Goal: Obtain resource: Download file/media

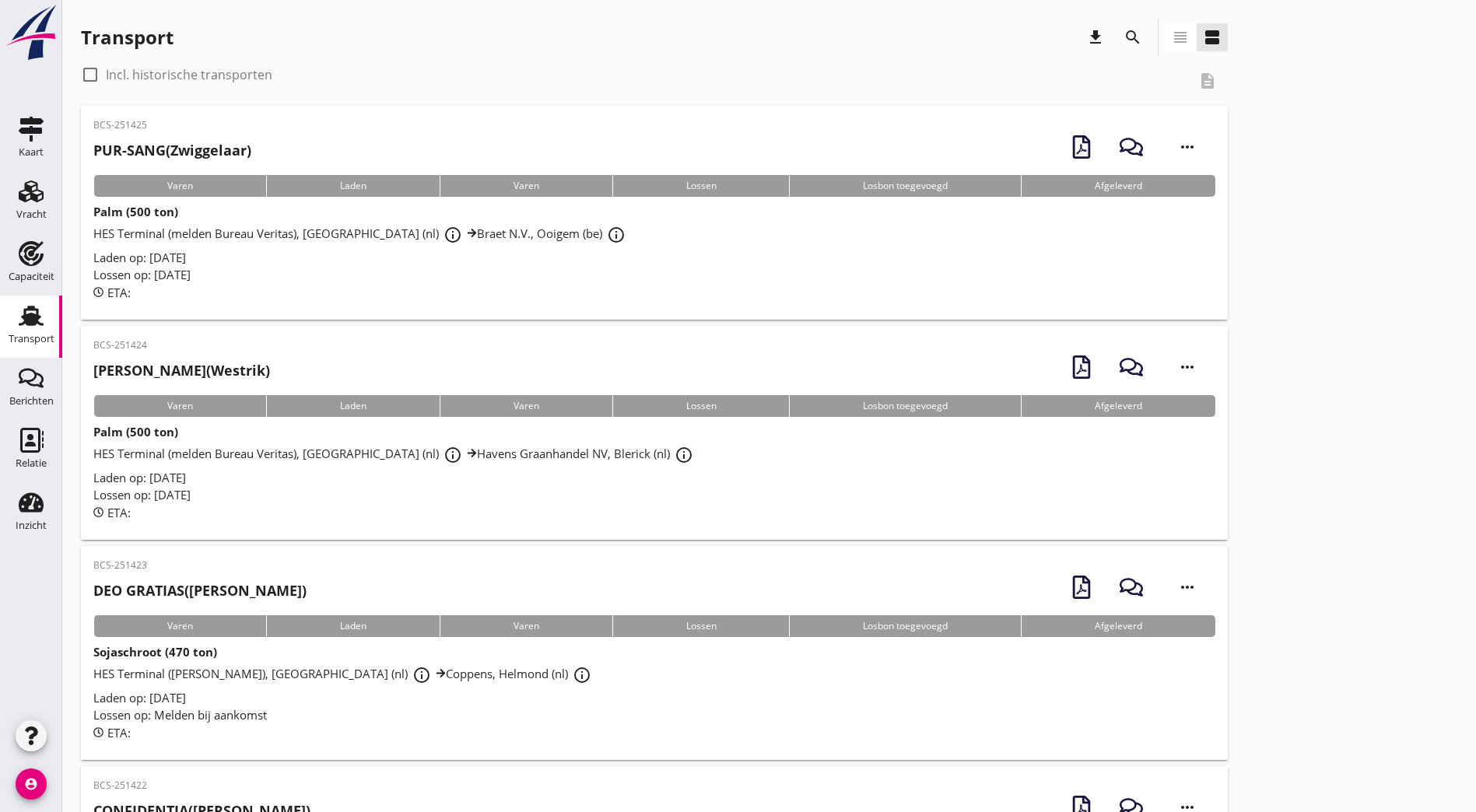
click at [1124, 36] on icon "search" at bounding box center [1132, 37] width 19 height 19
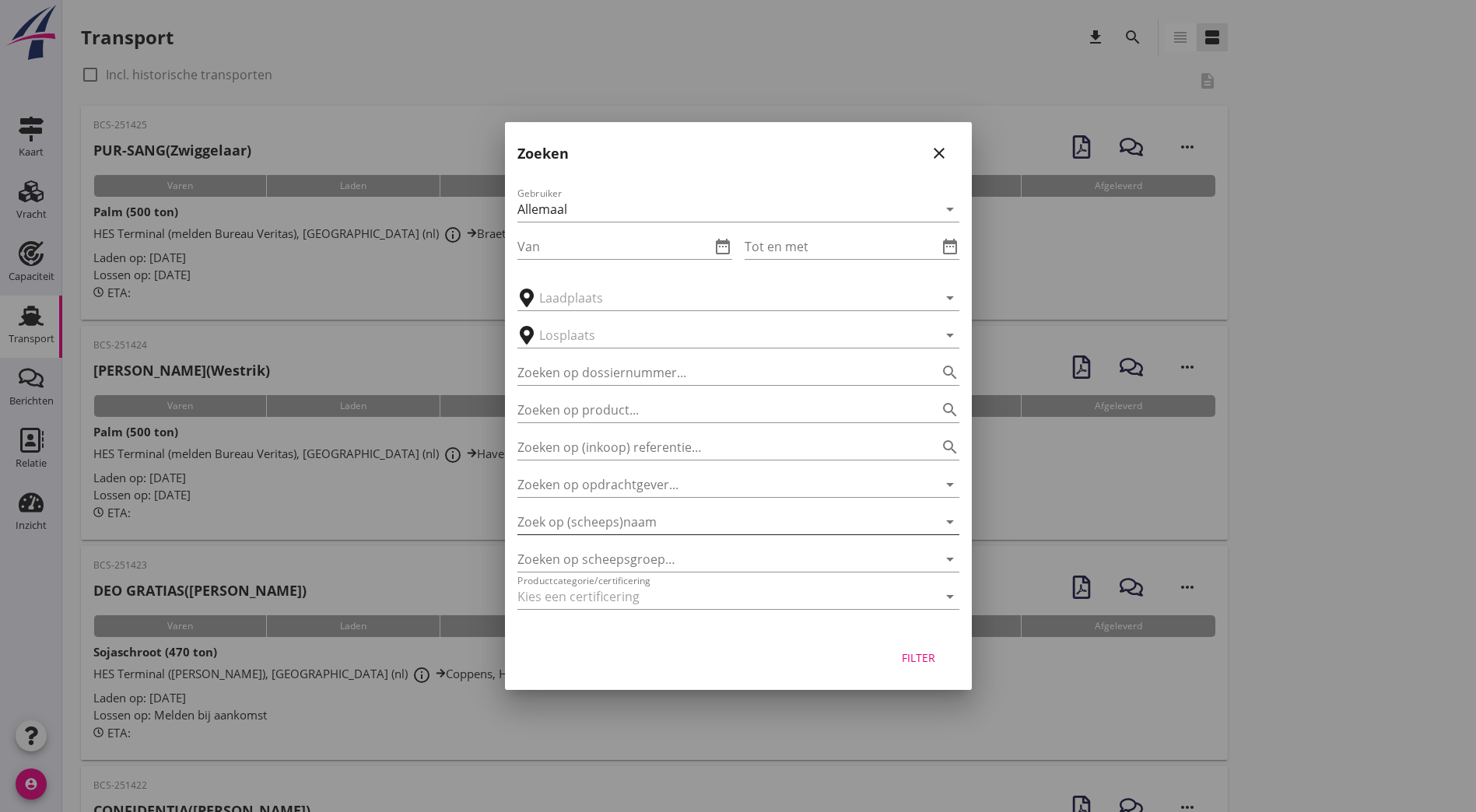
click at [597, 516] on input "Zoek op (scheeps)naam" at bounding box center [716, 522] width 399 height 25
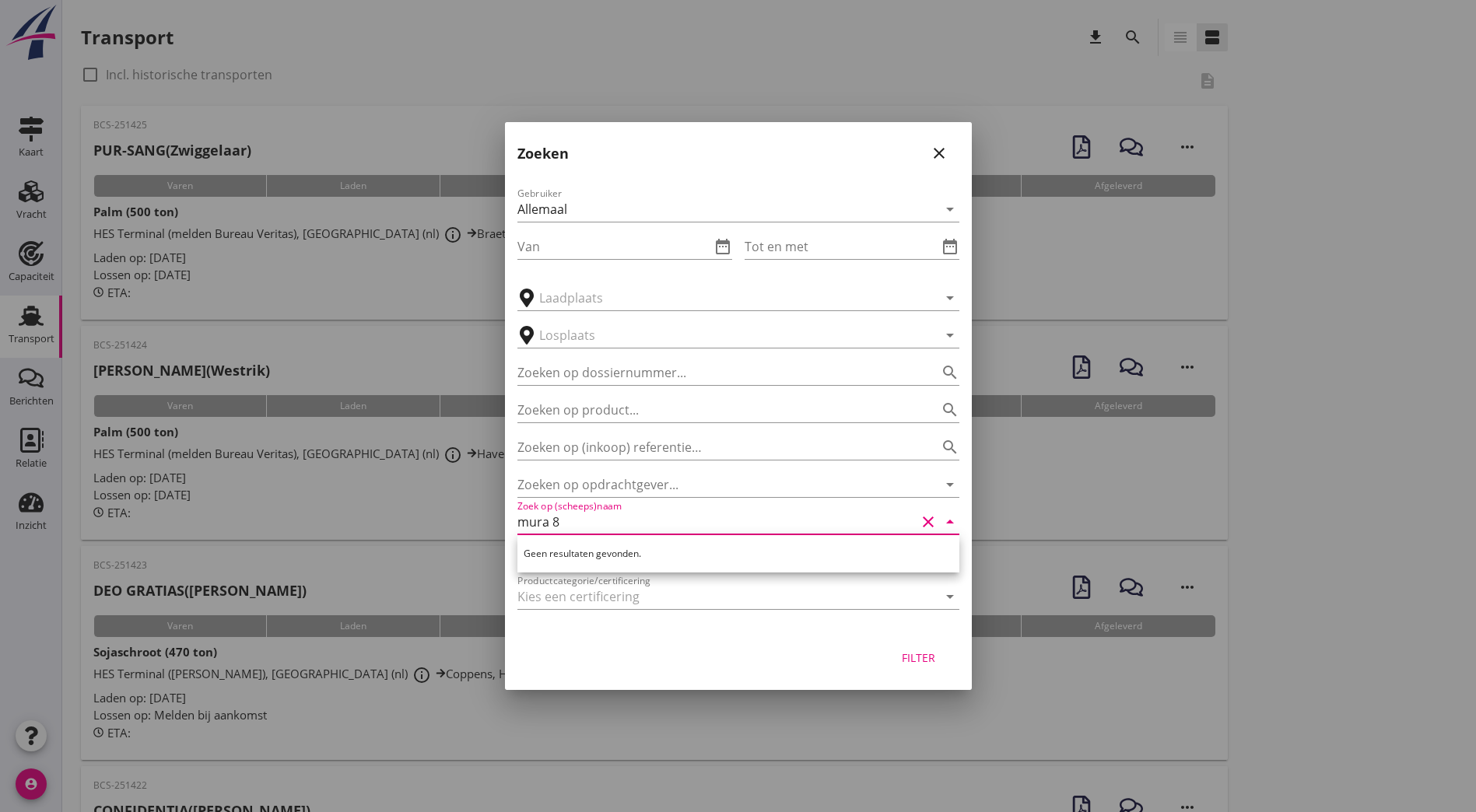
type input "mura 8"
click at [1257, 549] on div at bounding box center [738, 406] width 1476 height 812
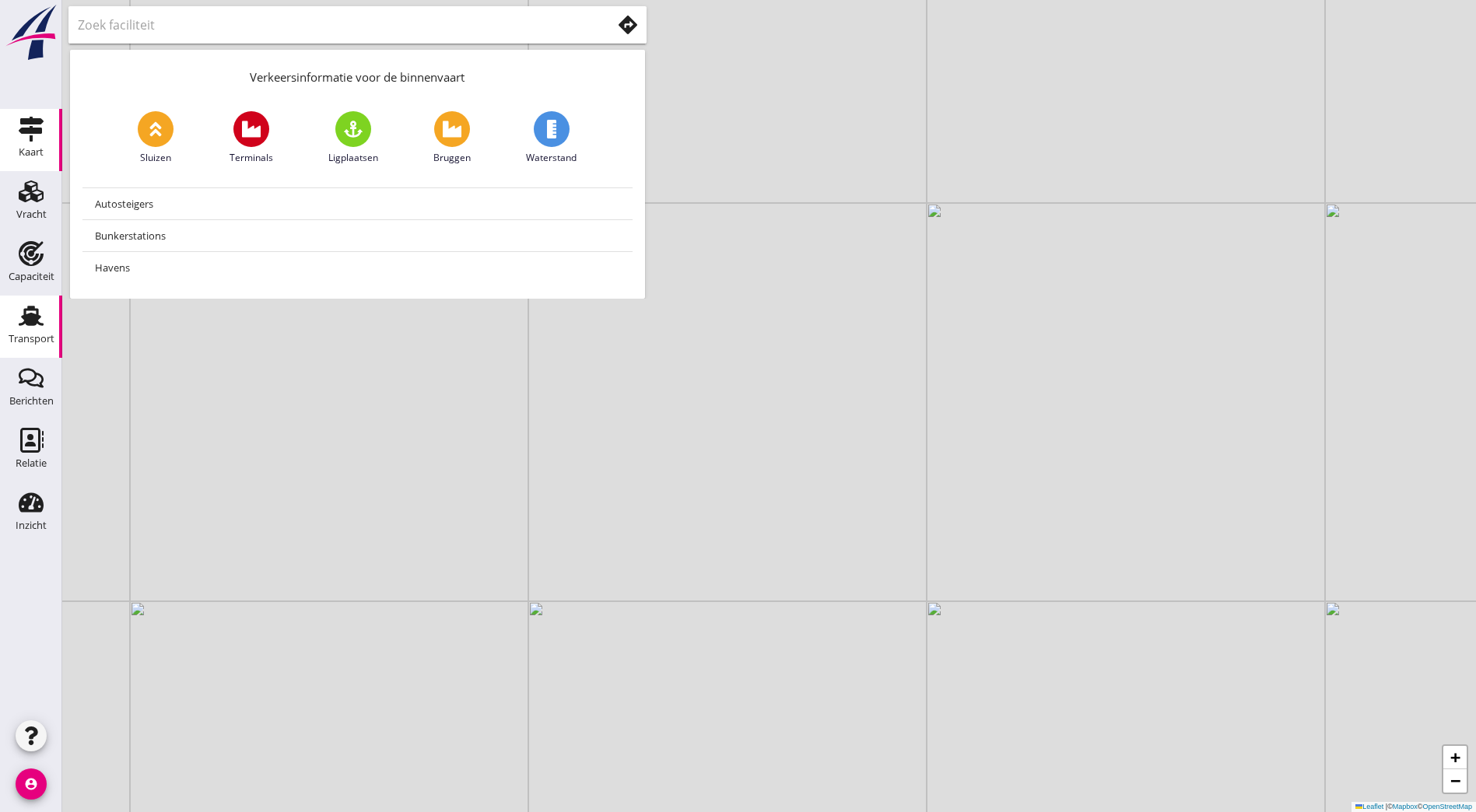
click at [32, 333] on div "Transport" at bounding box center [32, 339] width 46 height 22
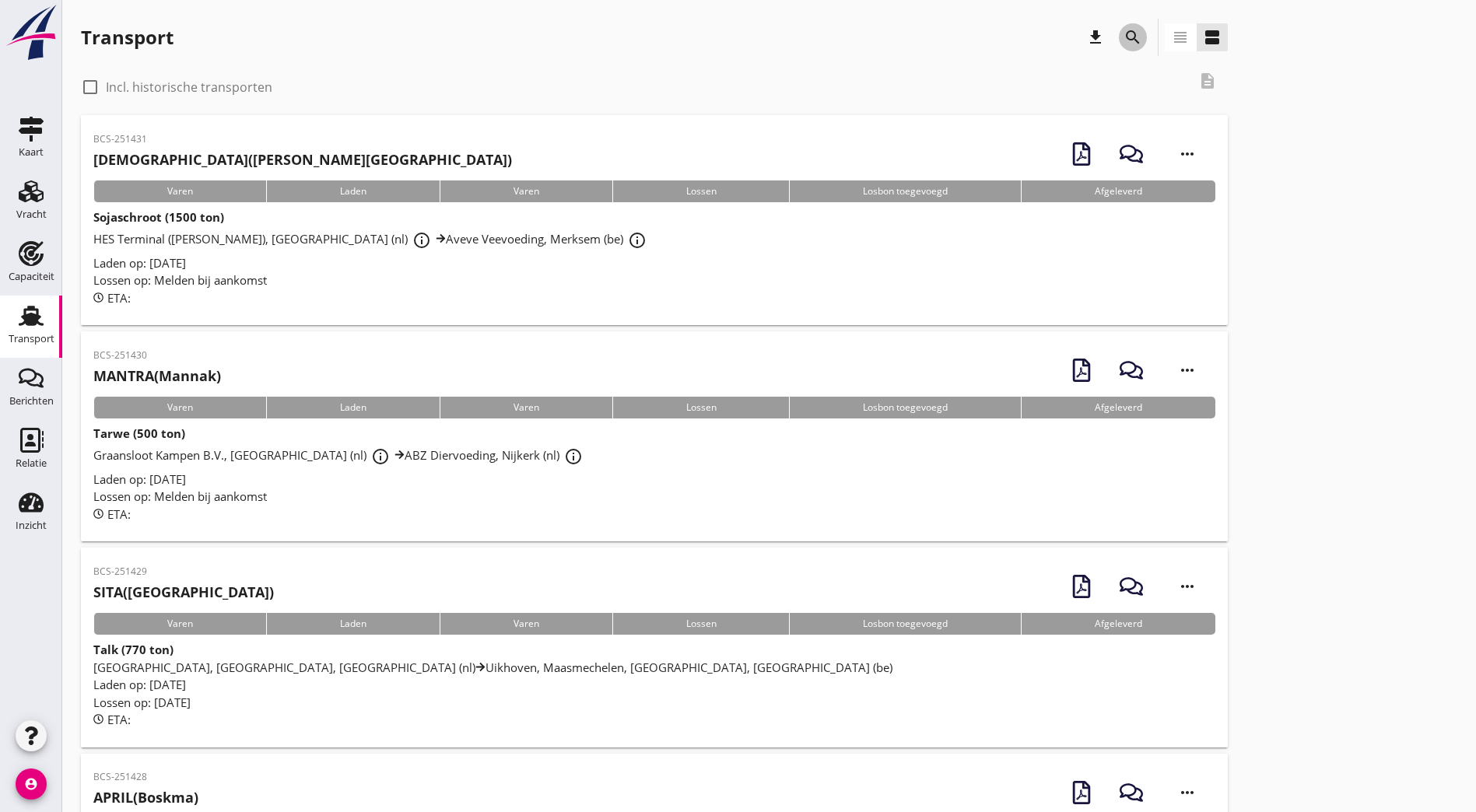
click at [1124, 40] on icon "search" at bounding box center [1132, 37] width 19 height 19
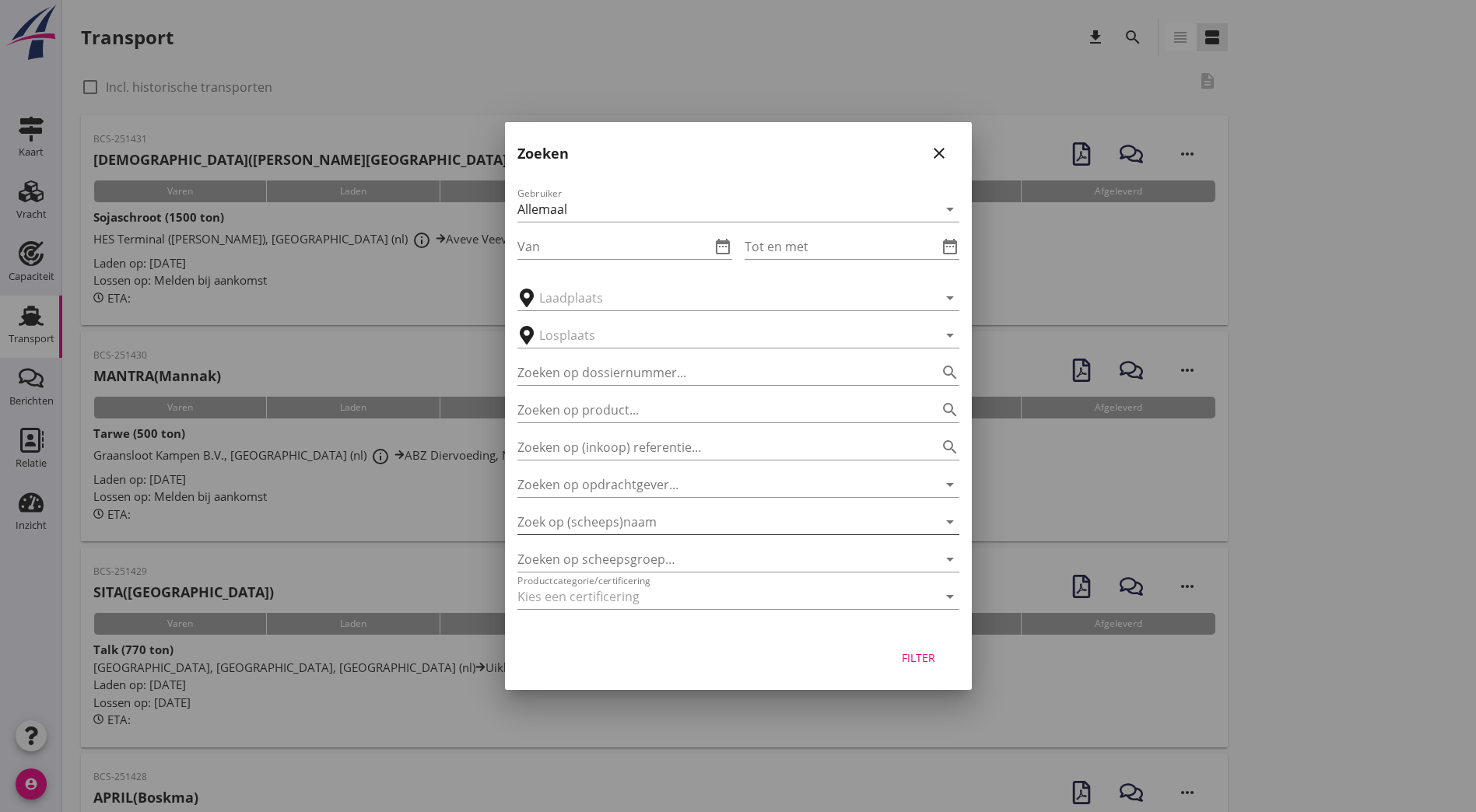
click at [571, 524] on input "Zoek op (scheeps)naam" at bounding box center [716, 522] width 399 height 25
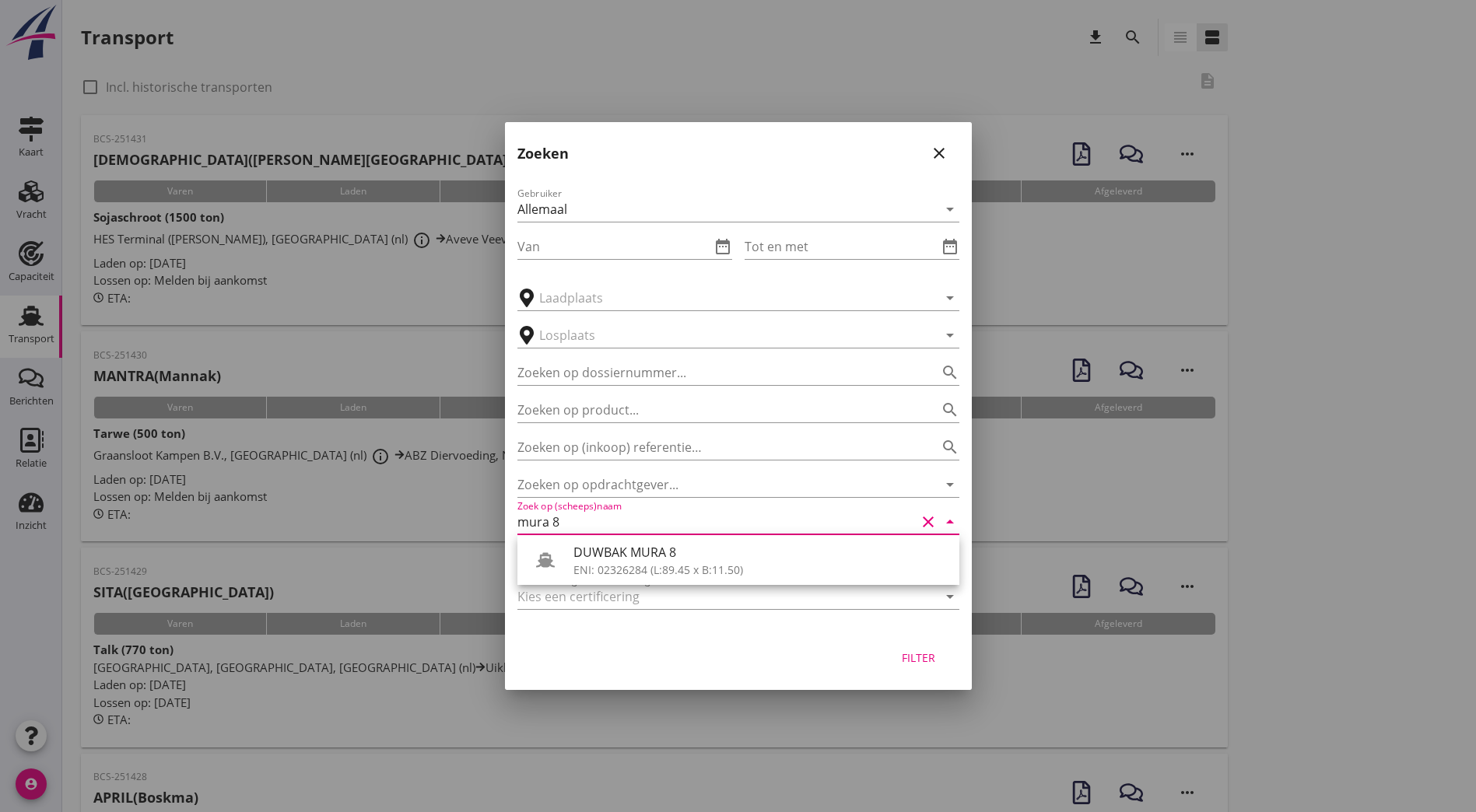
click at [595, 545] on div "DUWBAK MURA 8 ENI: 02326284 (L:89.45 x B:11.50)" at bounding box center [761, 560] width 373 height 37
click at [595, 548] on div at bounding box center [716, 559] width 399 height 25
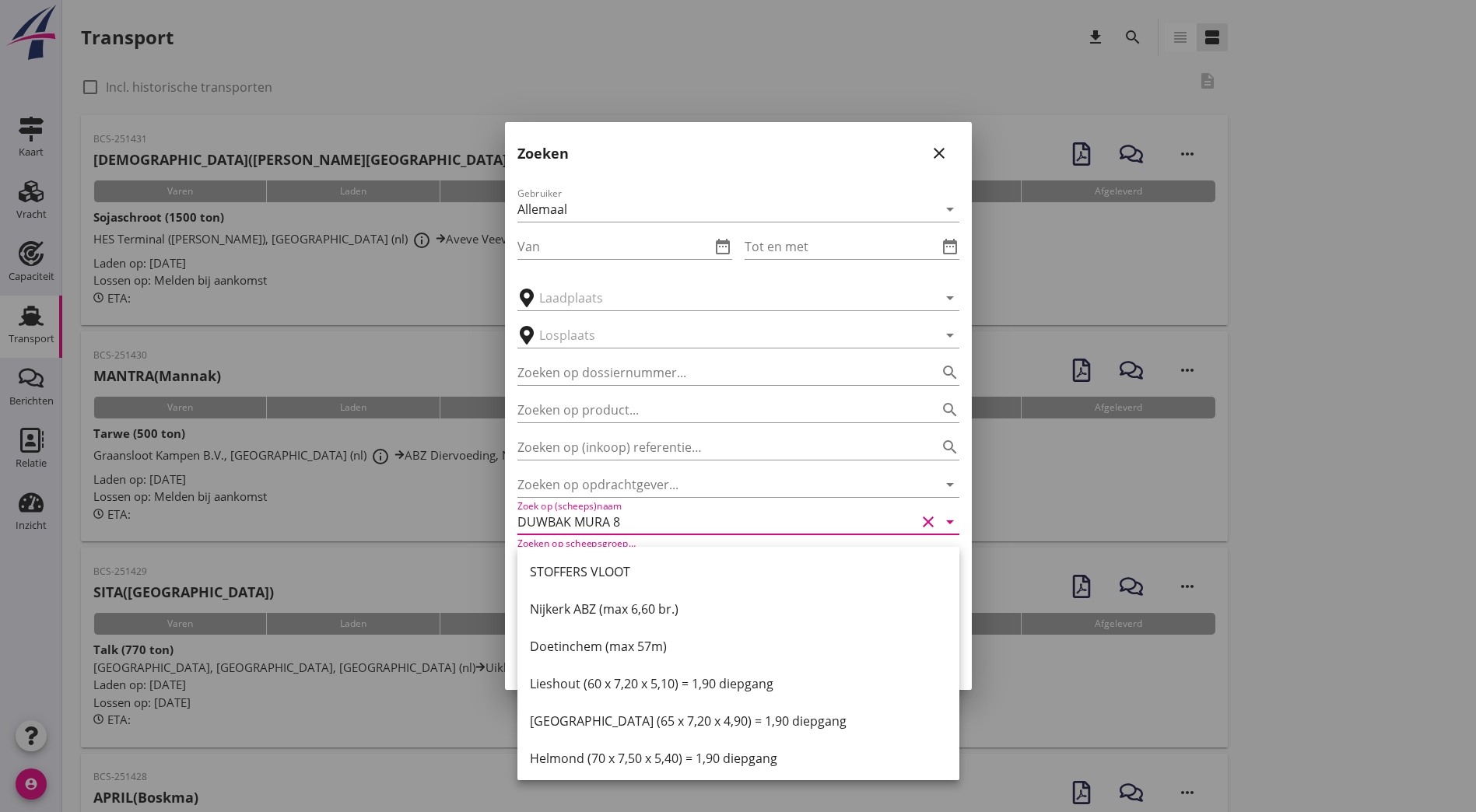
click at [642, 528] on input "DUWBAK MURA 8" at bounding box center [716, 522] width 399 height 25
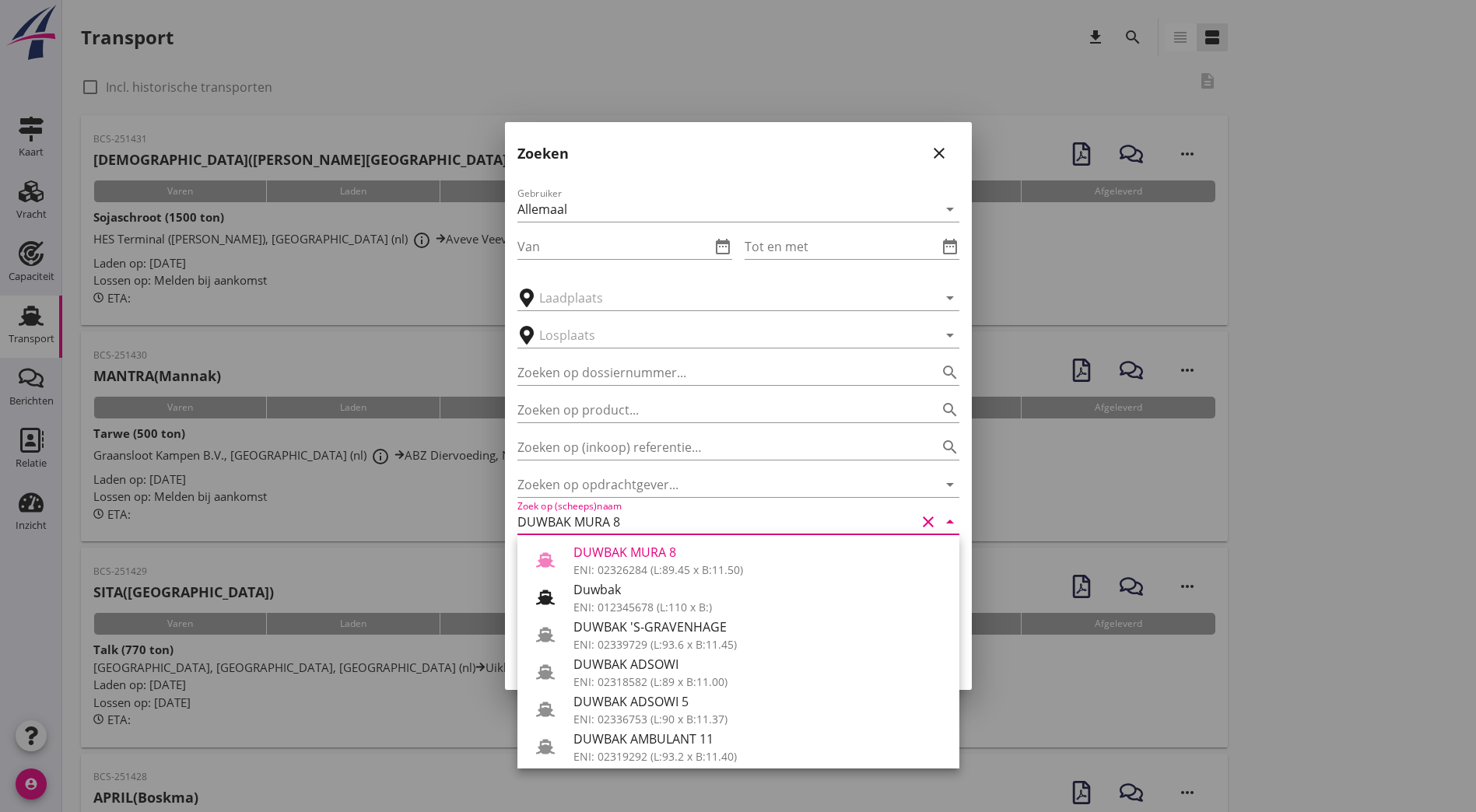
click at [1103, 498] on div at bounding box center [738, 406] width 1476 height 812
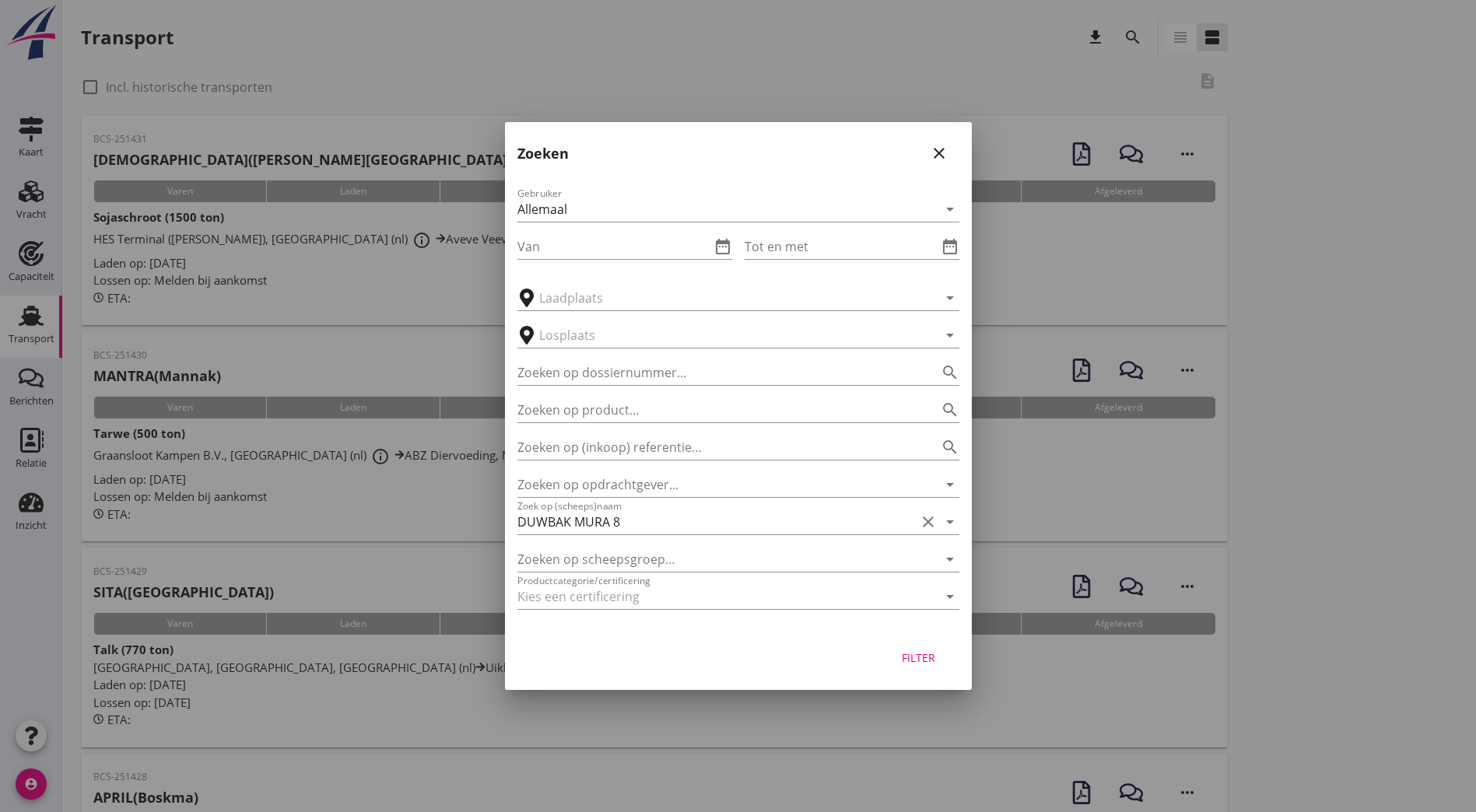
click at [925, 664] on div "Filter" at bounding box center [919, 658] width 44 height 16
type input "DUWBAK MURA 8"
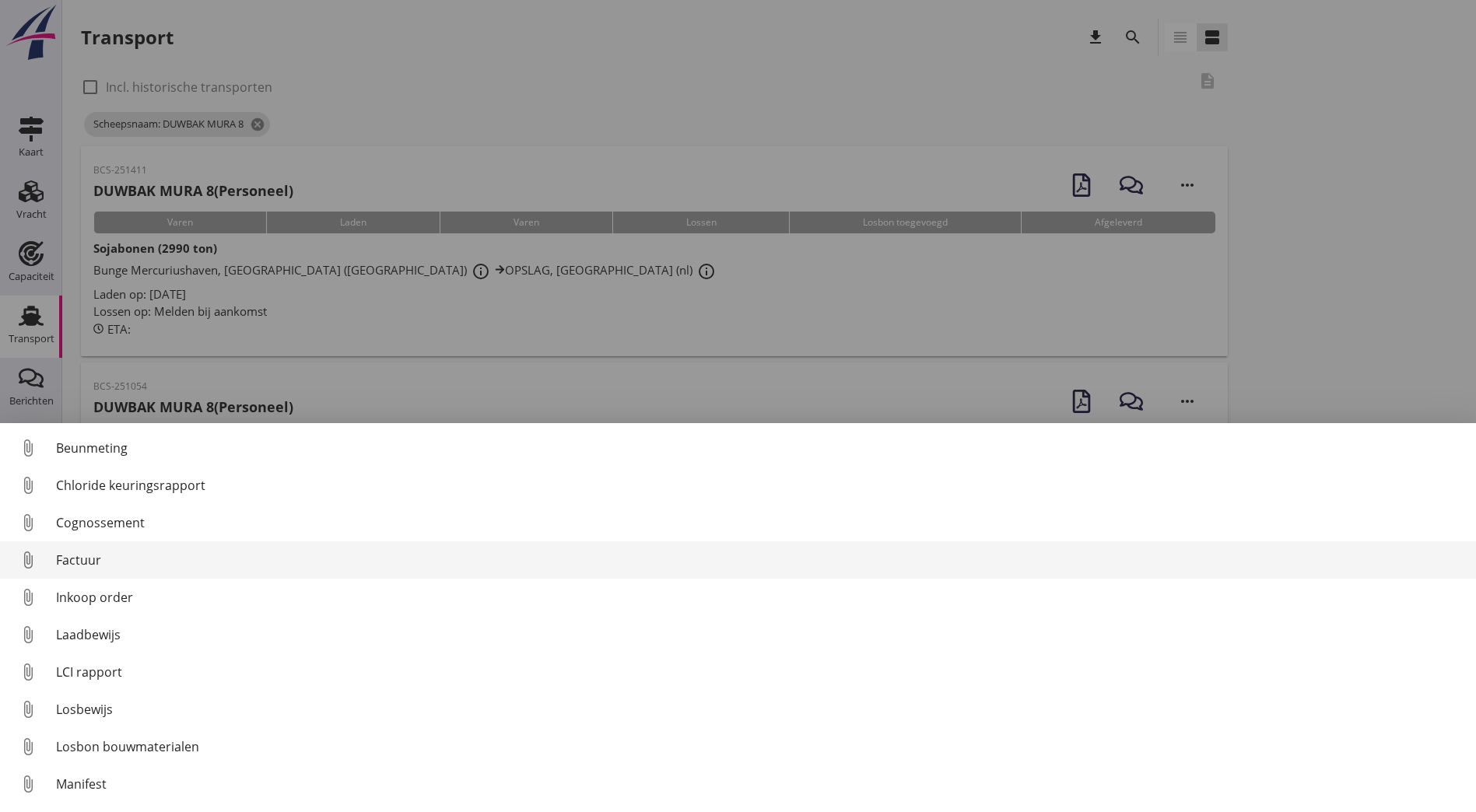
click at [111, 556] on div "Factuur" at bounding box center [760, 560] width 1408 height 19
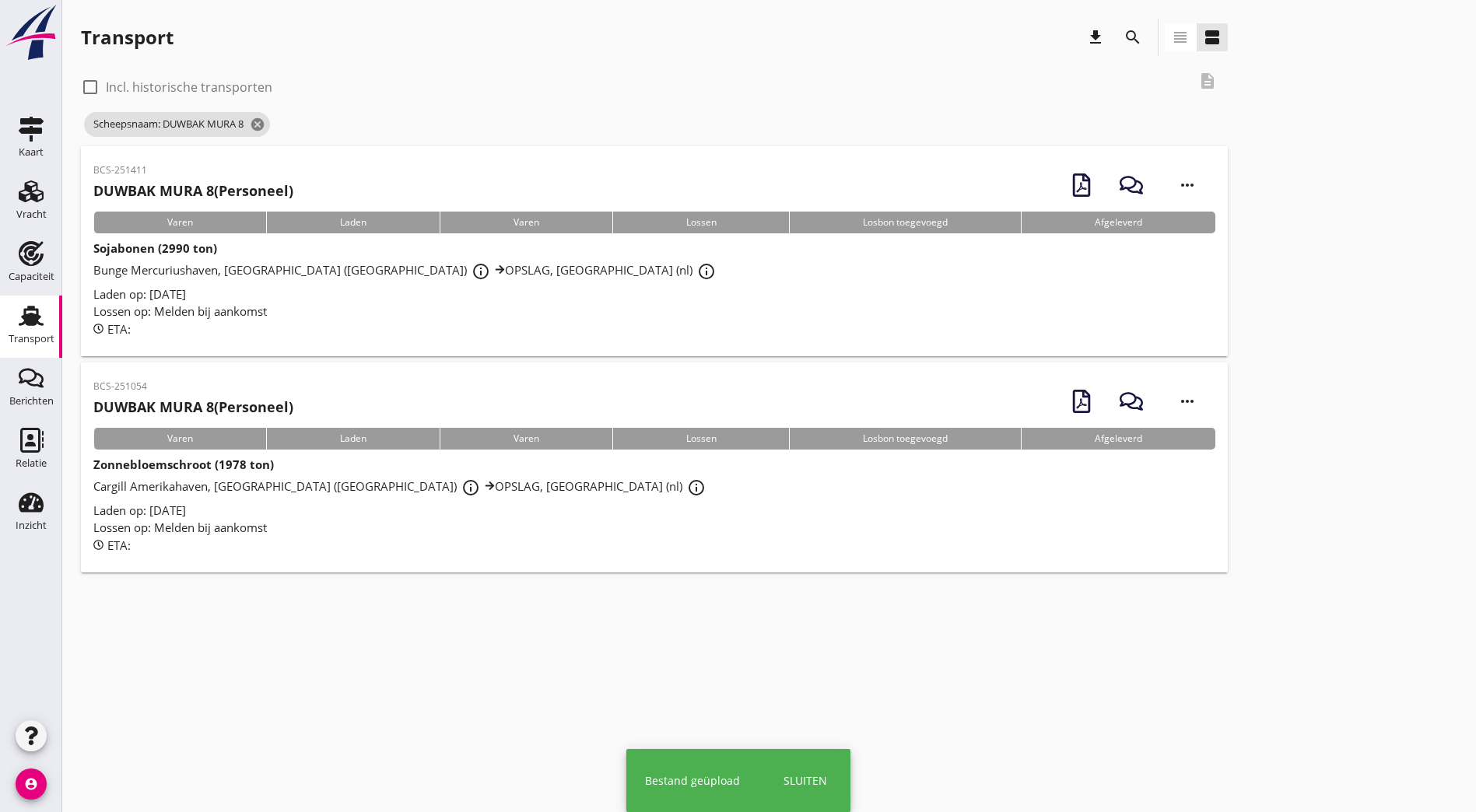
click at [171, 393] on p "BCS-251054" at bounding box center [193, 386] width 200 height 14
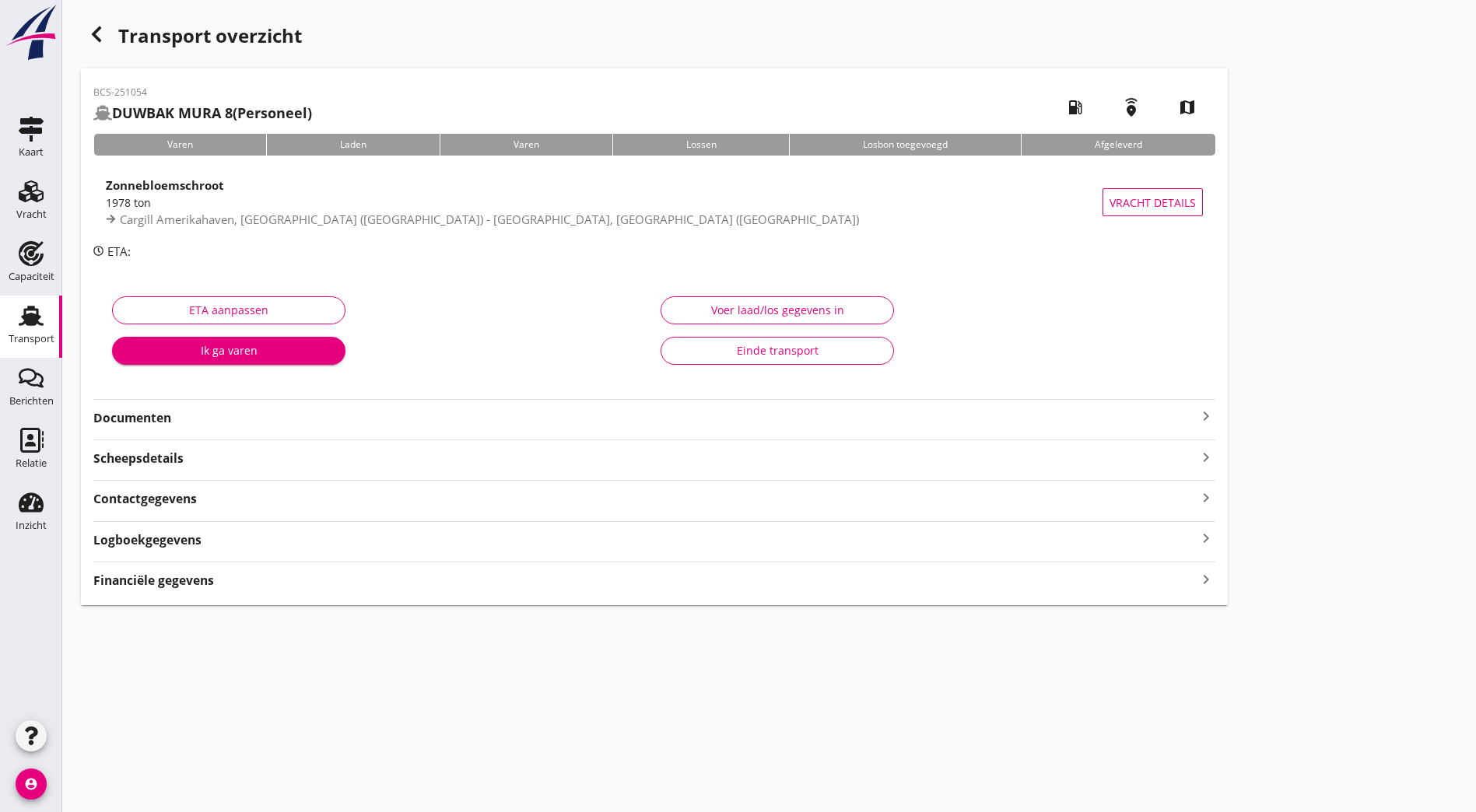
click at [180, 404] on div "Documenten keyboard_arrow_right" at bounding box center [655, 413] width 1122 height 28
click at [171, 410] on strong "Documenten" at bounding box center [645, 418] width 1103 height 18
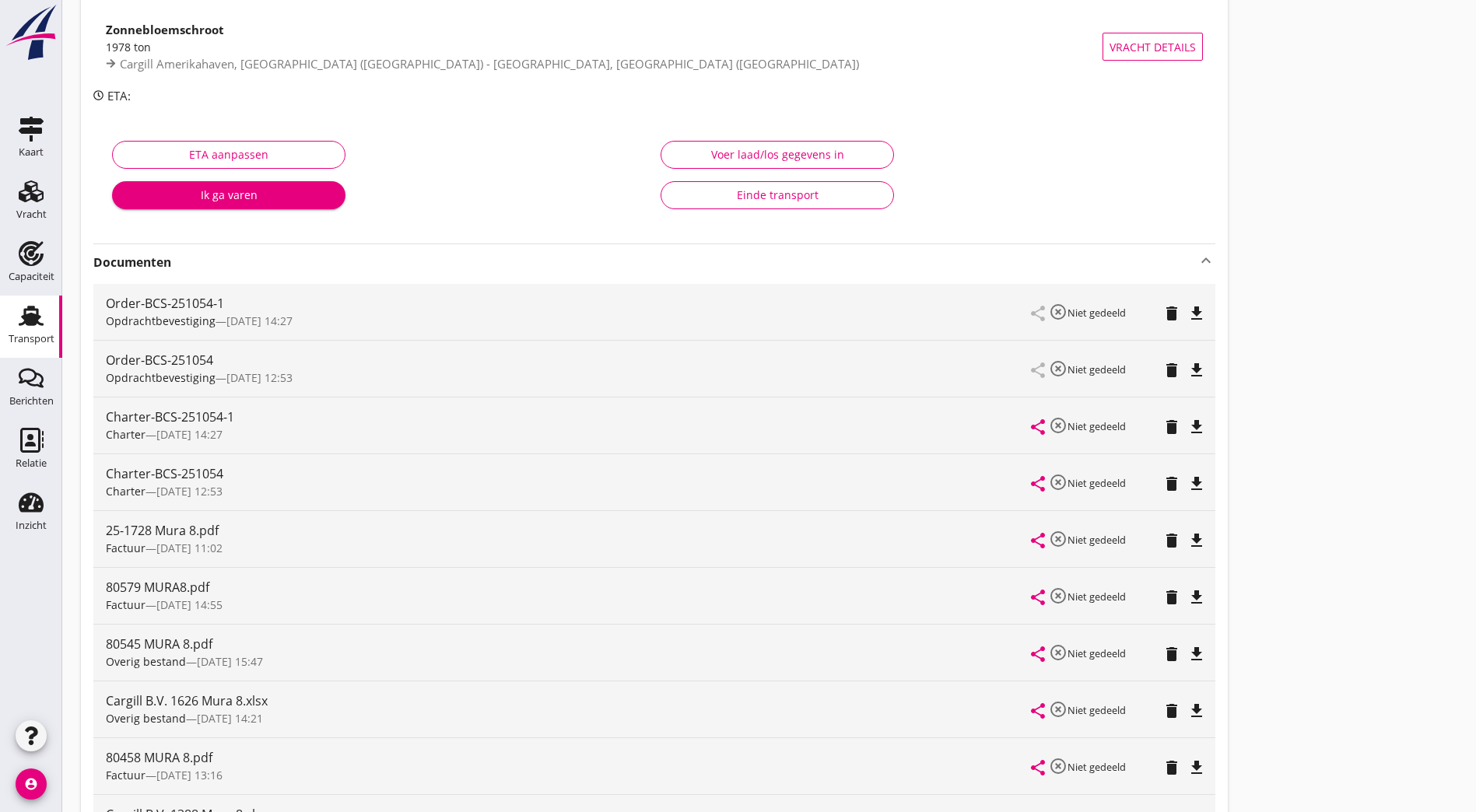
scroll to position [311, 0]
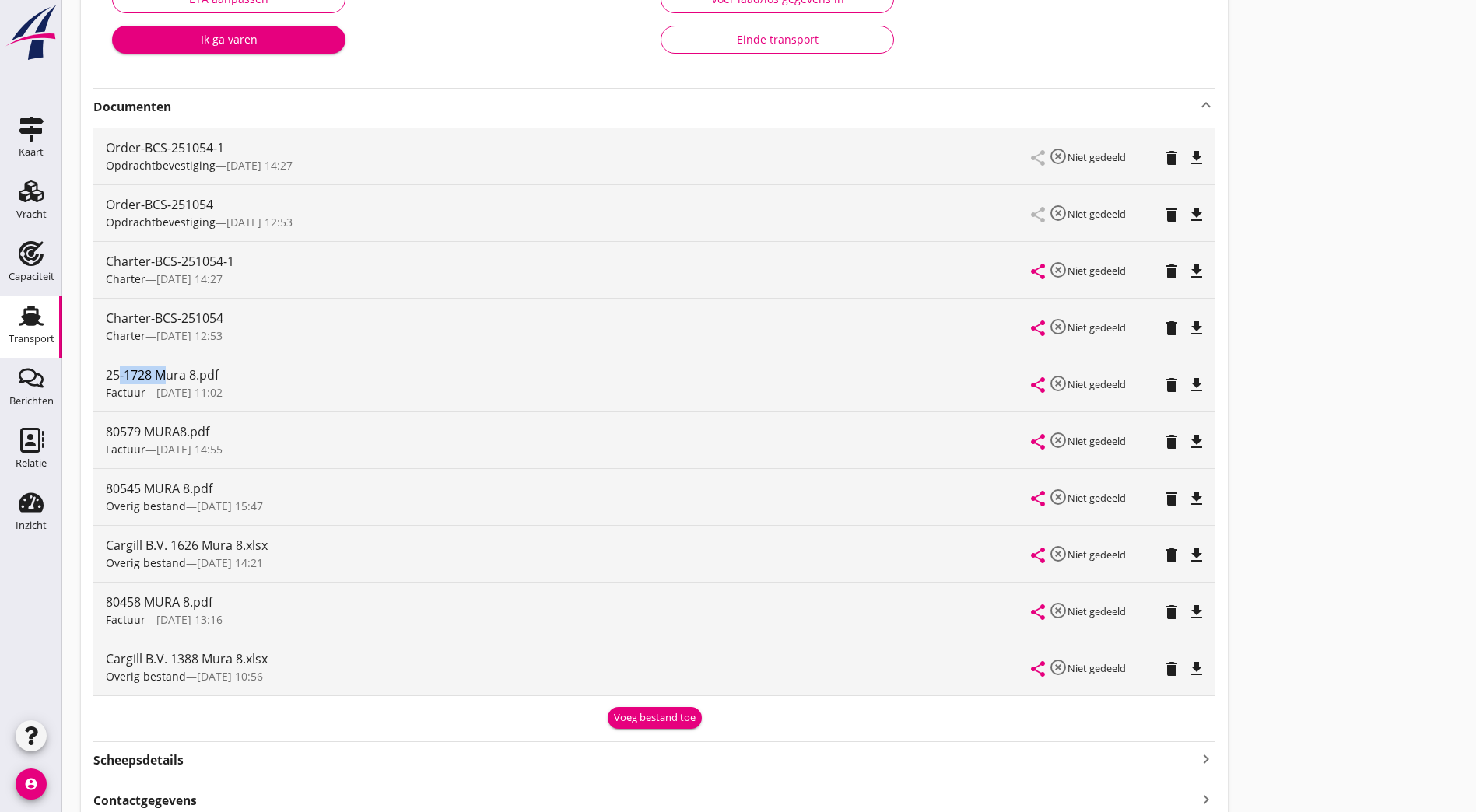
drag, startPoint x: 120, startPoint y: 372, endPoint x: 171, endPoint y: 381, distance: 51.8
click at [171, 381] on div "25-1728 Mura 8.pdf" at bounding box center [569, 374] width 926 height 19
click at [188, 423] on div "80579 MURA8.pdf" at bounding box center [569, 431] width 926 height 19
drag, startPoint x: 141, startPoint y: 370, endPoint x: 167, endPoint y: 368, distance: 26.1
click at [167, 368] on div "25-1728 Mura 8.pdf" at bounding box center [569, 374] width 926 height 19
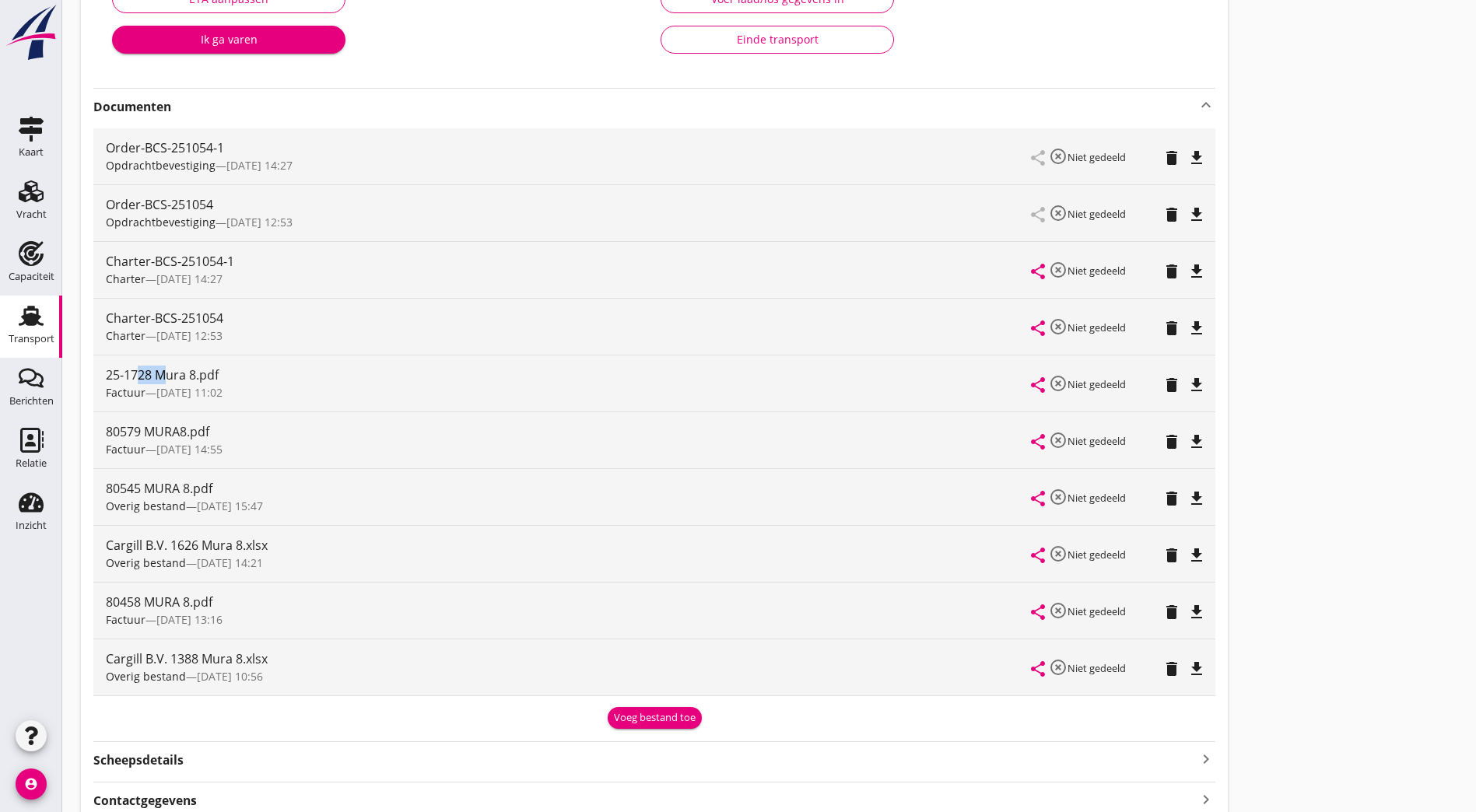
drag, startPoint x: 167, startPoint y: 368, endPoint x: 159, endPoint y: 374, distance: 10.0
click at [158, 374] on div "25-1728 Mura 8.pdf" at bounding box center [569, 374] width 926 height 19
click at [1187, 384] on icon "file_download" at bounding box center [1196, 385] width 19 height 19
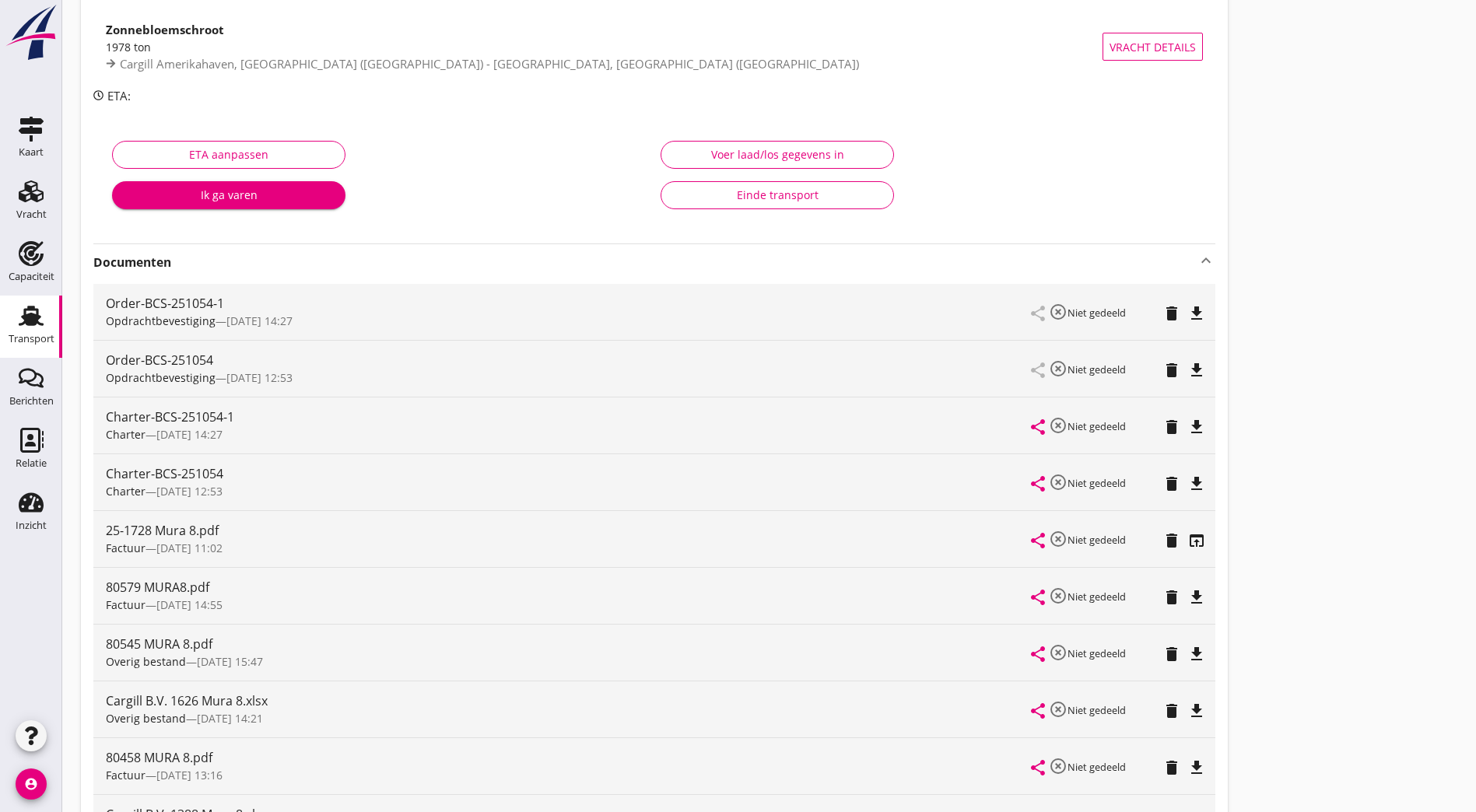
scroll to position [0, 0]
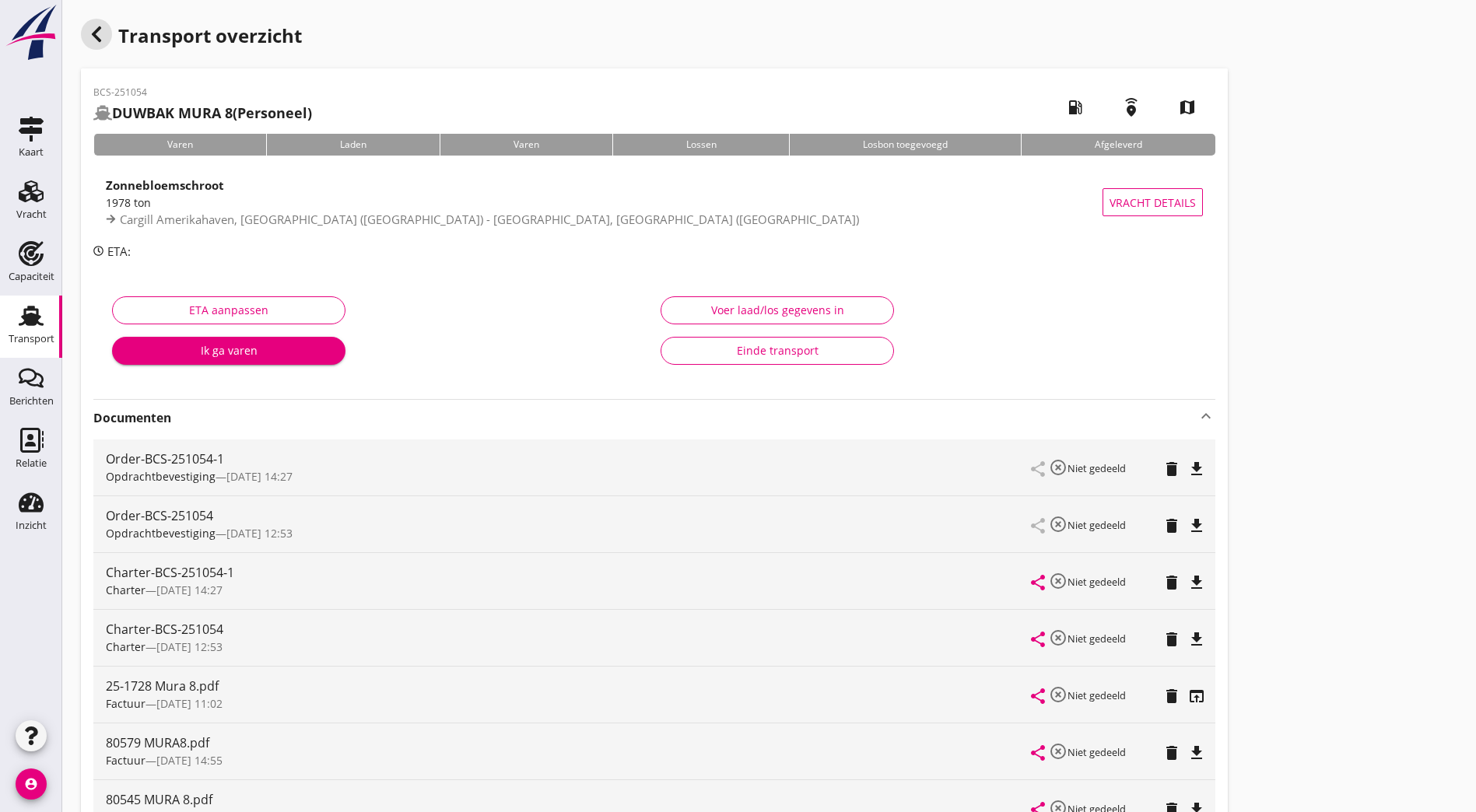
drag, startPoint x: 96, startPoint y: 34, endPoint x: 168, endPoint y: 197, distance: 178.2
click at [96, 34] on icon "button" at bounding box center [96, 34] width 19 height 19
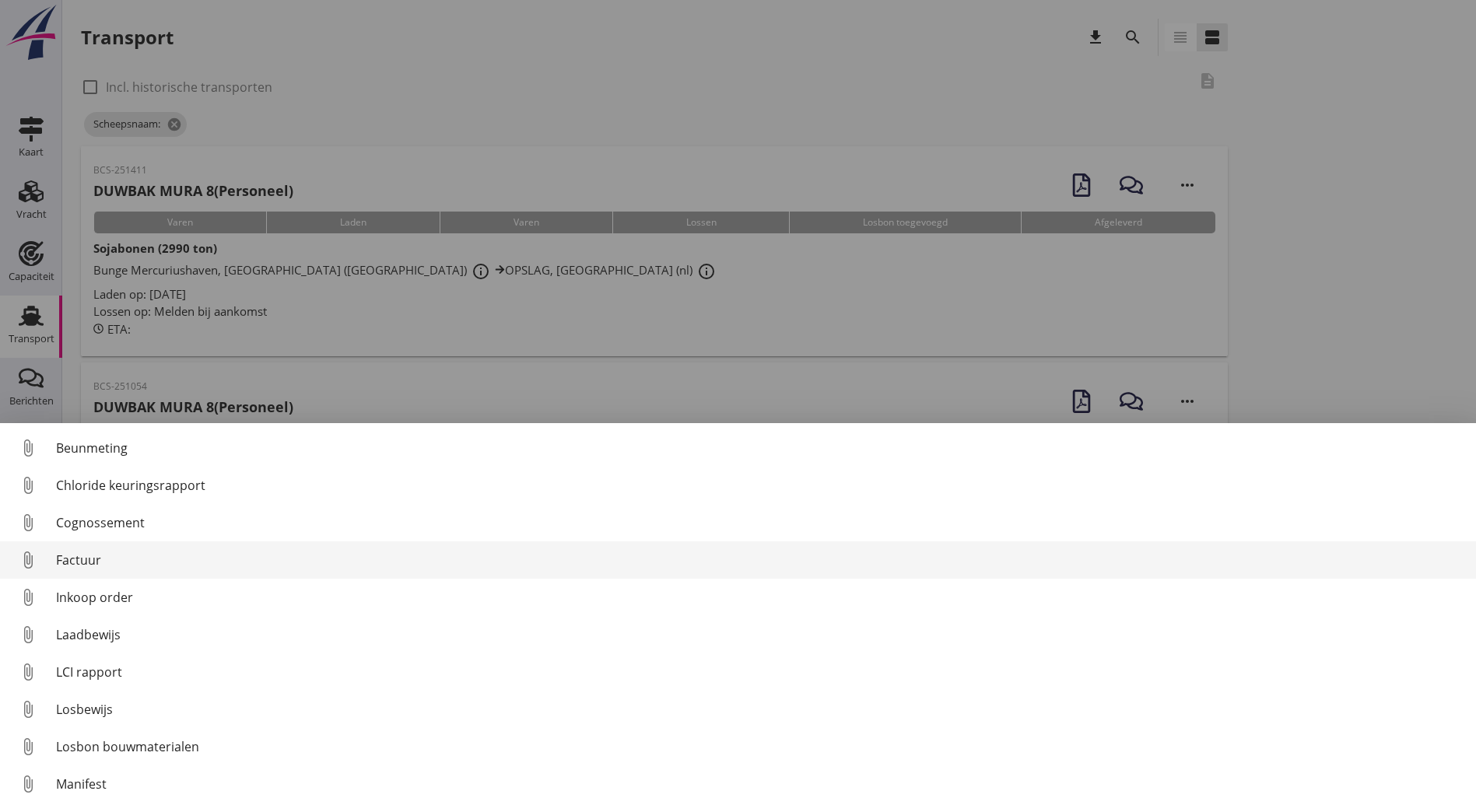
click at [117, 562] on div "Factuur" at bounding box center [760, 560] width 1408 height 19
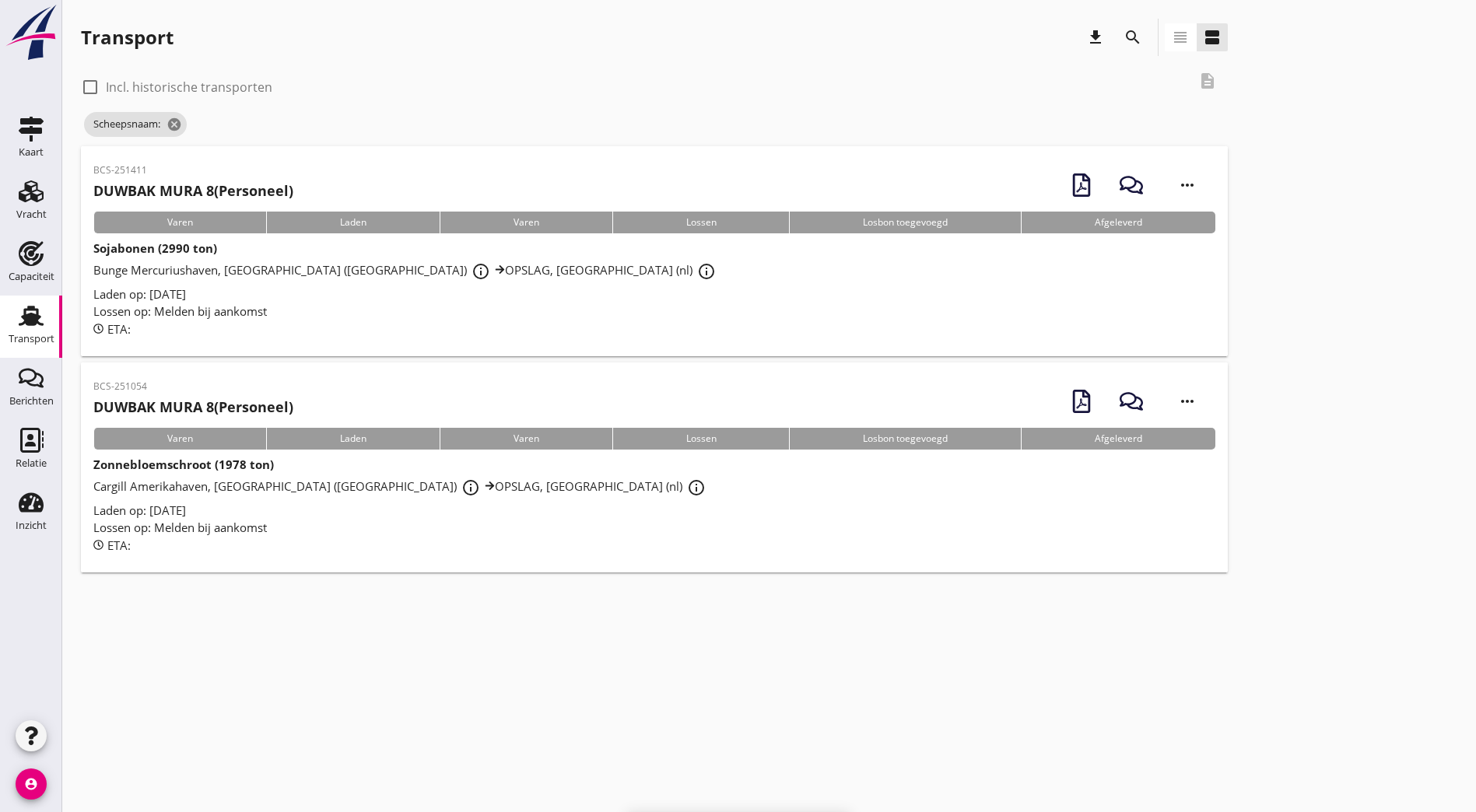
click at [254, 490] on span "Cargill Amerikahaven, [GEOGRAPHIC_DATA] (nl) info_outline OPSLAG, [GEOGRAPHIC_D…" at bounding box center [402, 486] width 617 height 15
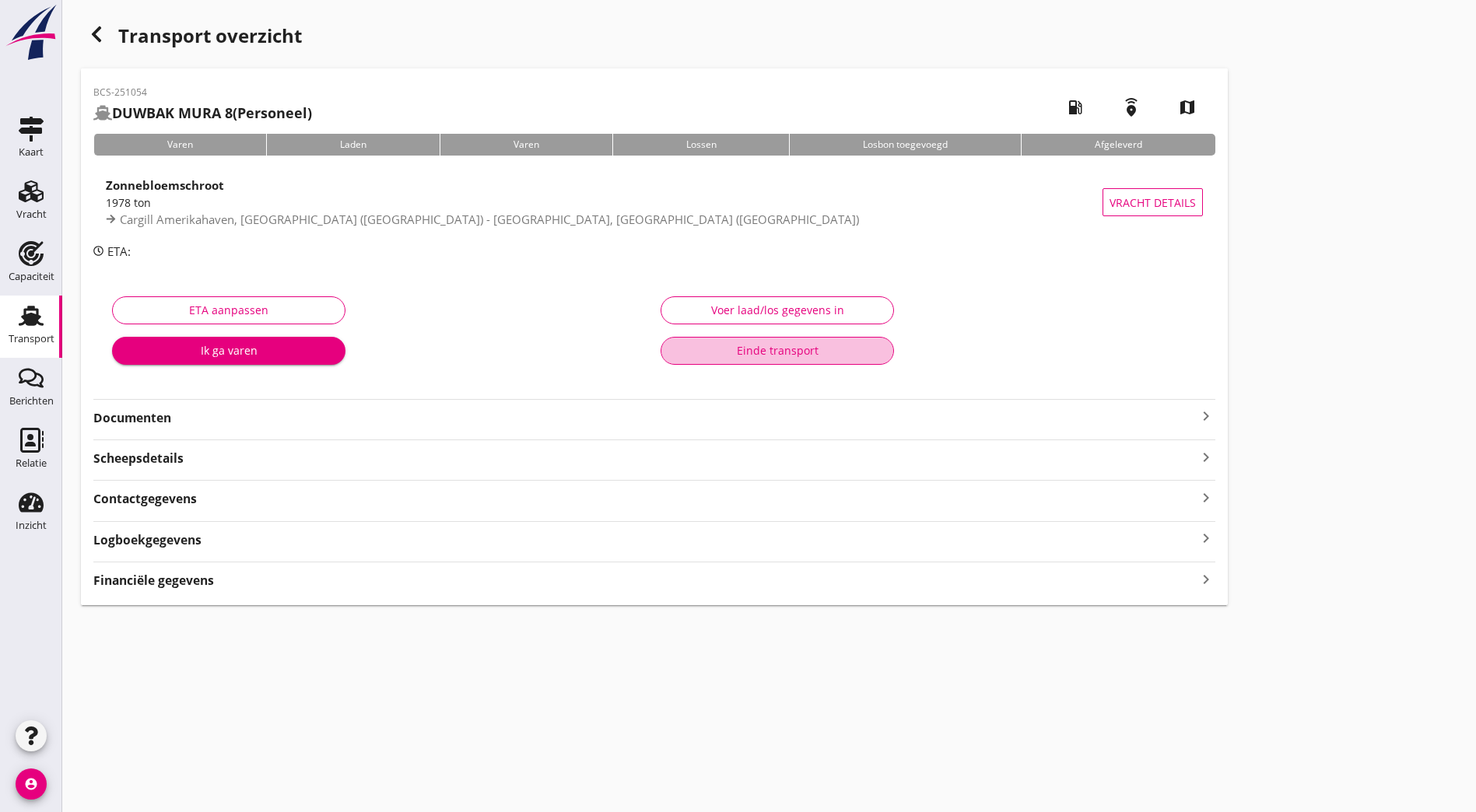
click at [674, 354] on div "Einde transport" at bounding box center [778, 351] width 207 height 16
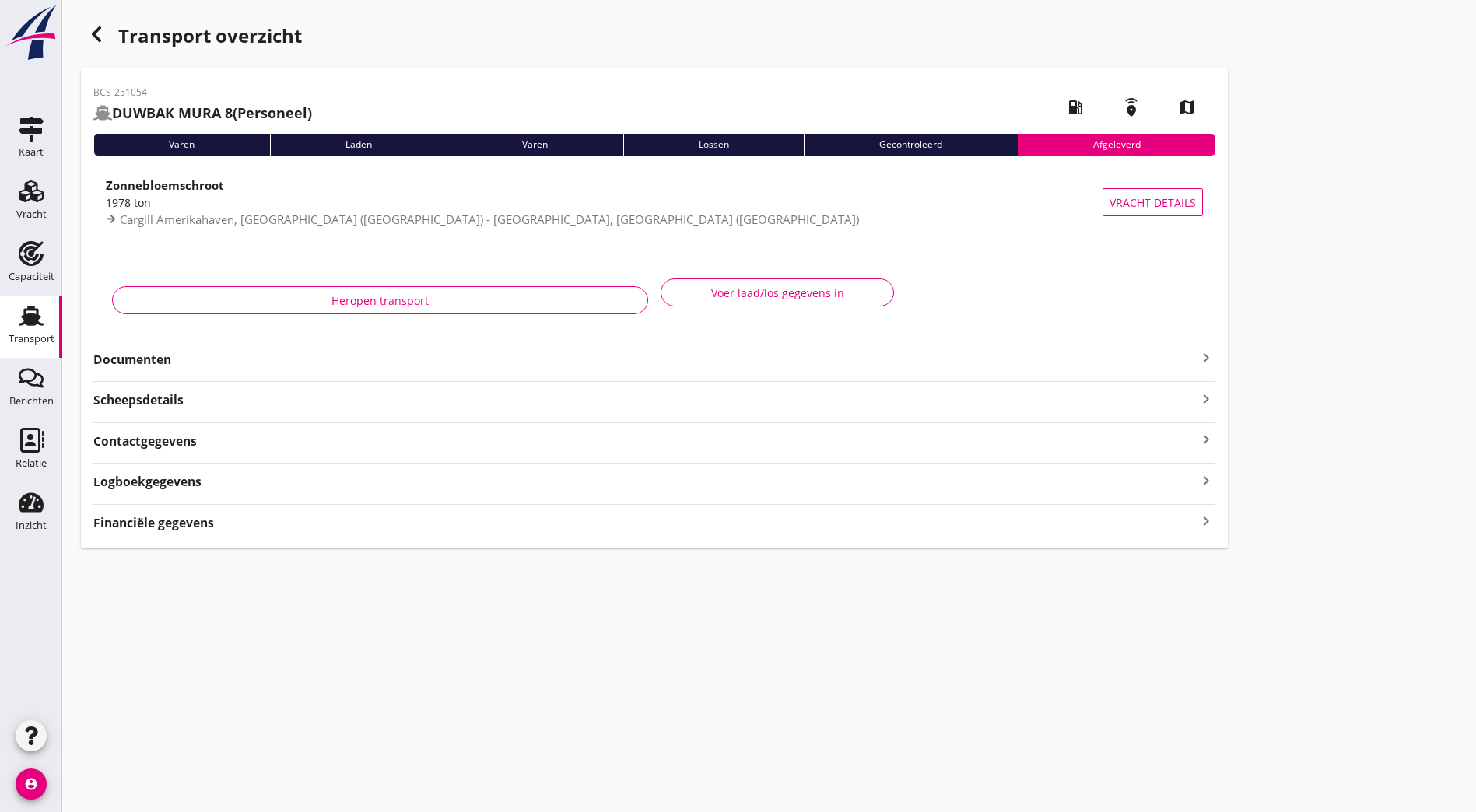
click at [187, 356] on strong "Documenten" at bounding box center [645, 360] width 1103 height 18
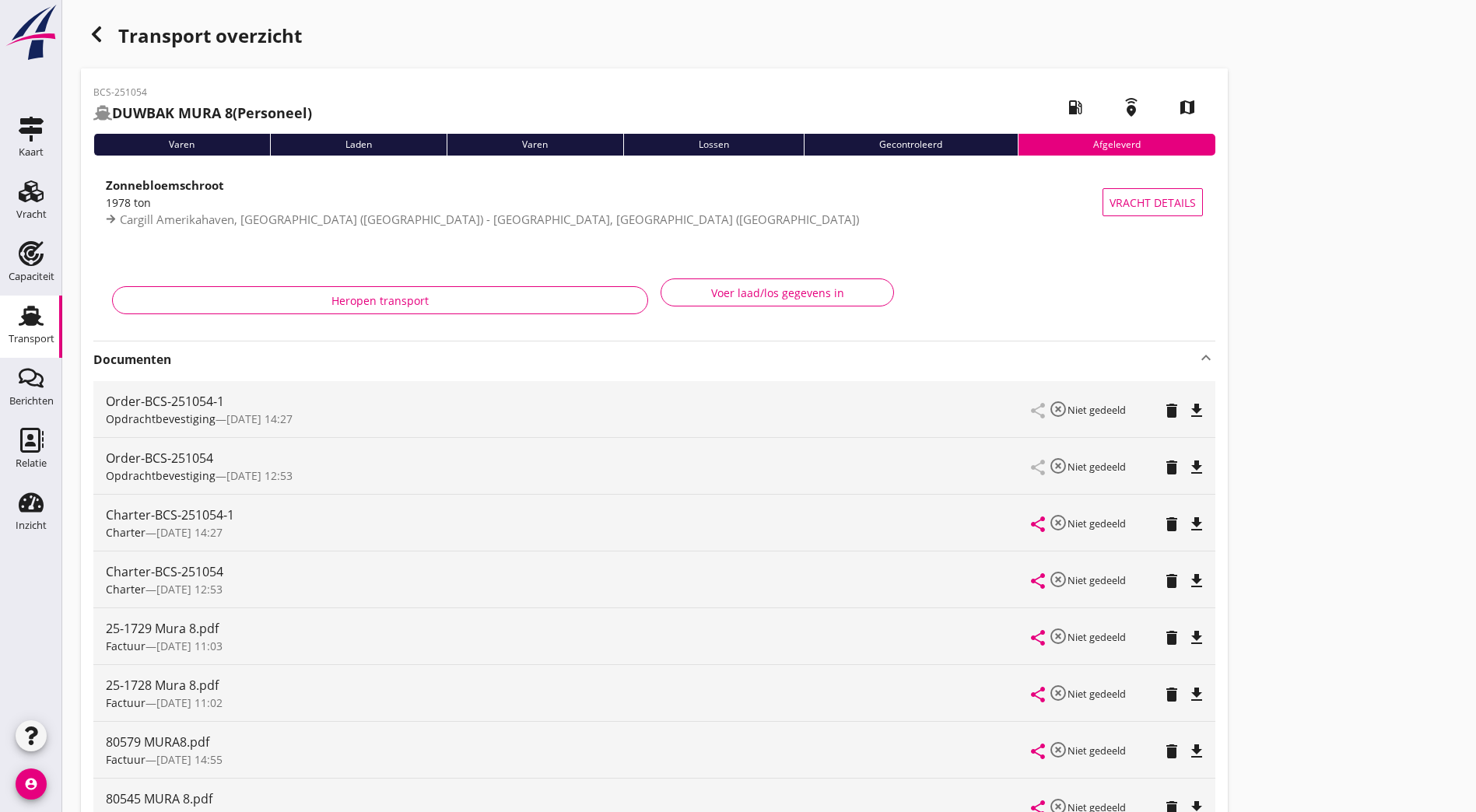
scroll to position [156, 0]
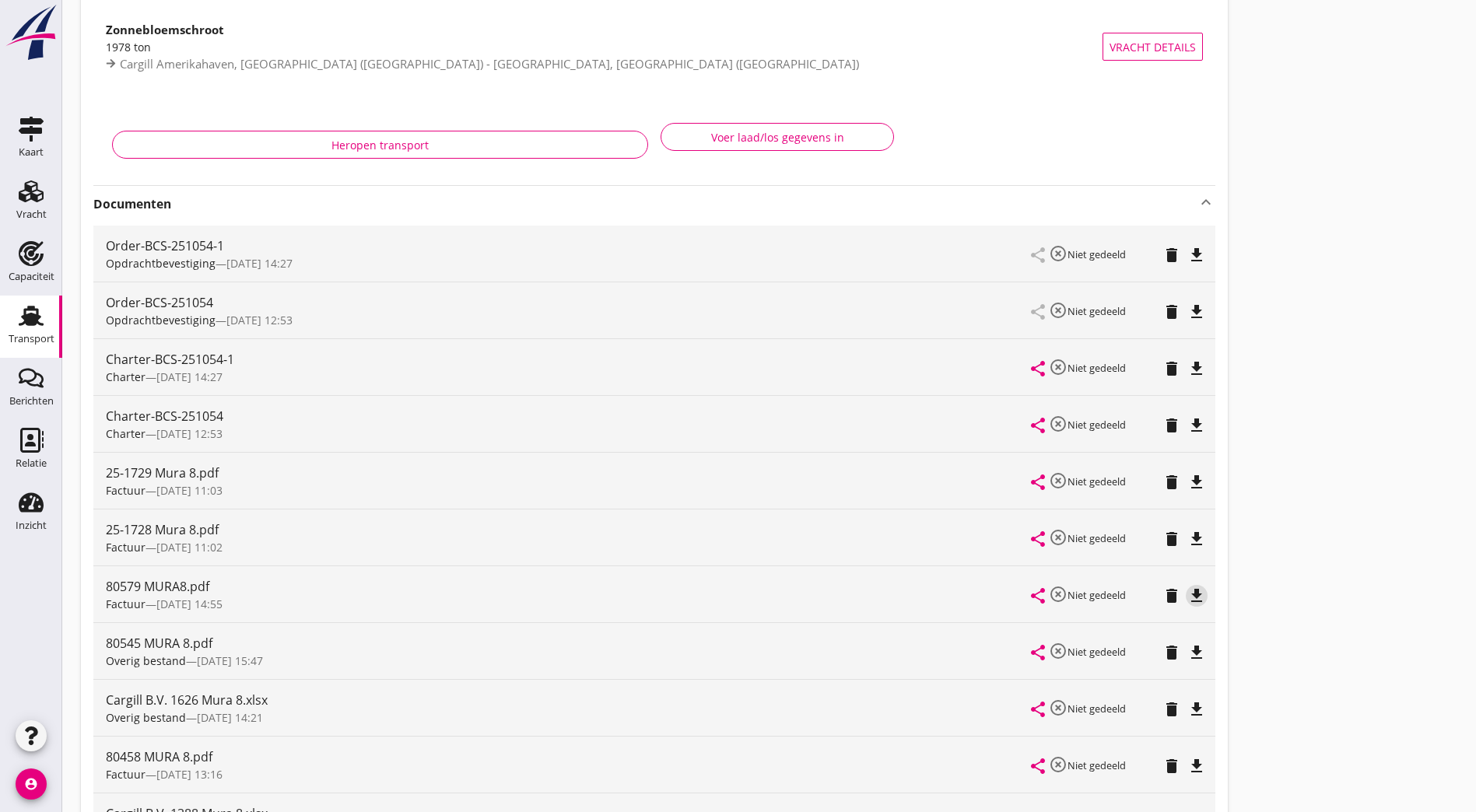
click at [1187, 594] on icon "file_download" at bounding box center [1196, 595] width 19 height 19
